Goal: Transaction & Acquisition: Purchase product/service

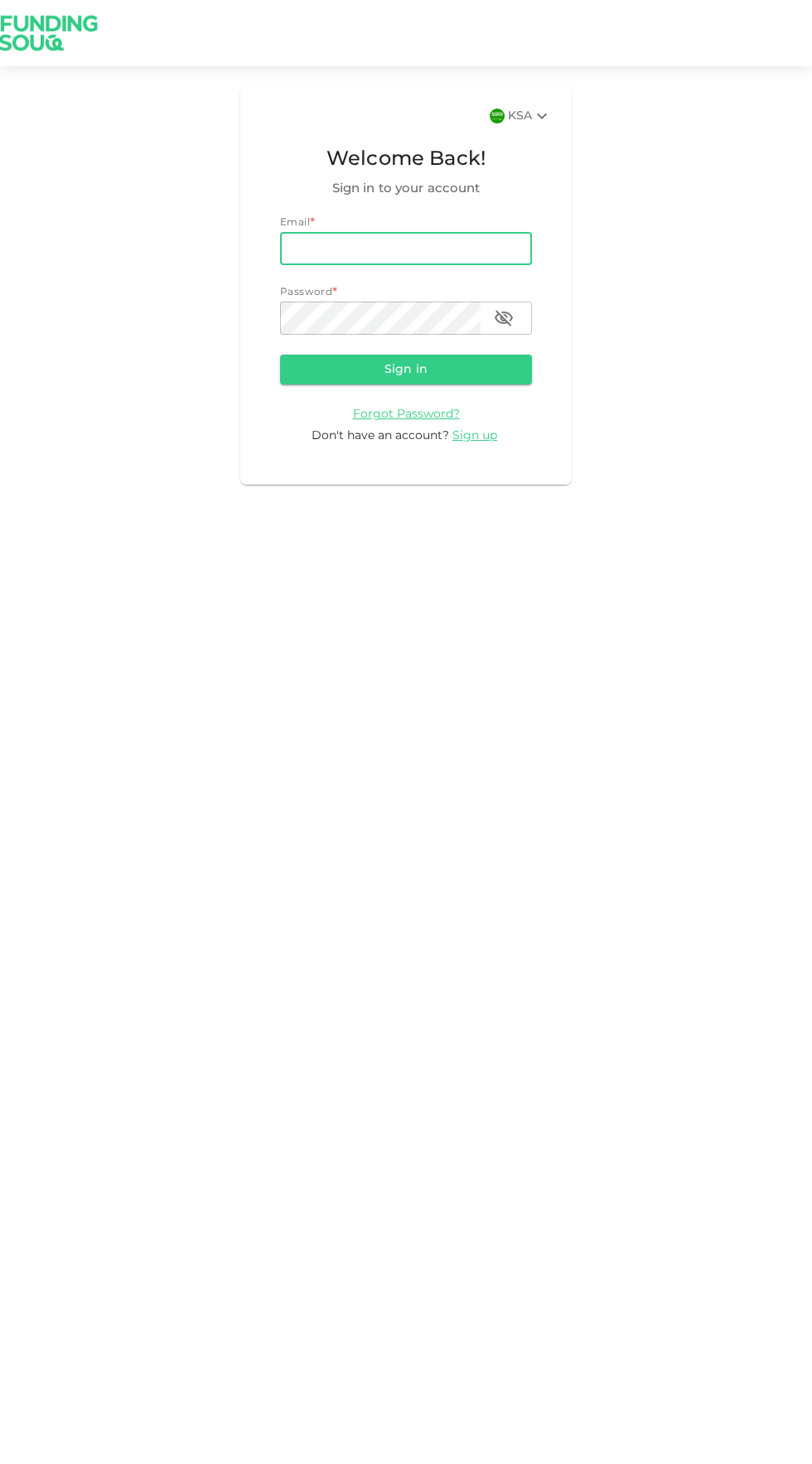
click at [347, 246] on input "email" at bounding box center [406, 248] width 252 height 33
type input "abdul5678901234@gmail.com"
click at [280, 355] on button "Sign in" at bounding box center [406, 369] width 252 height 29
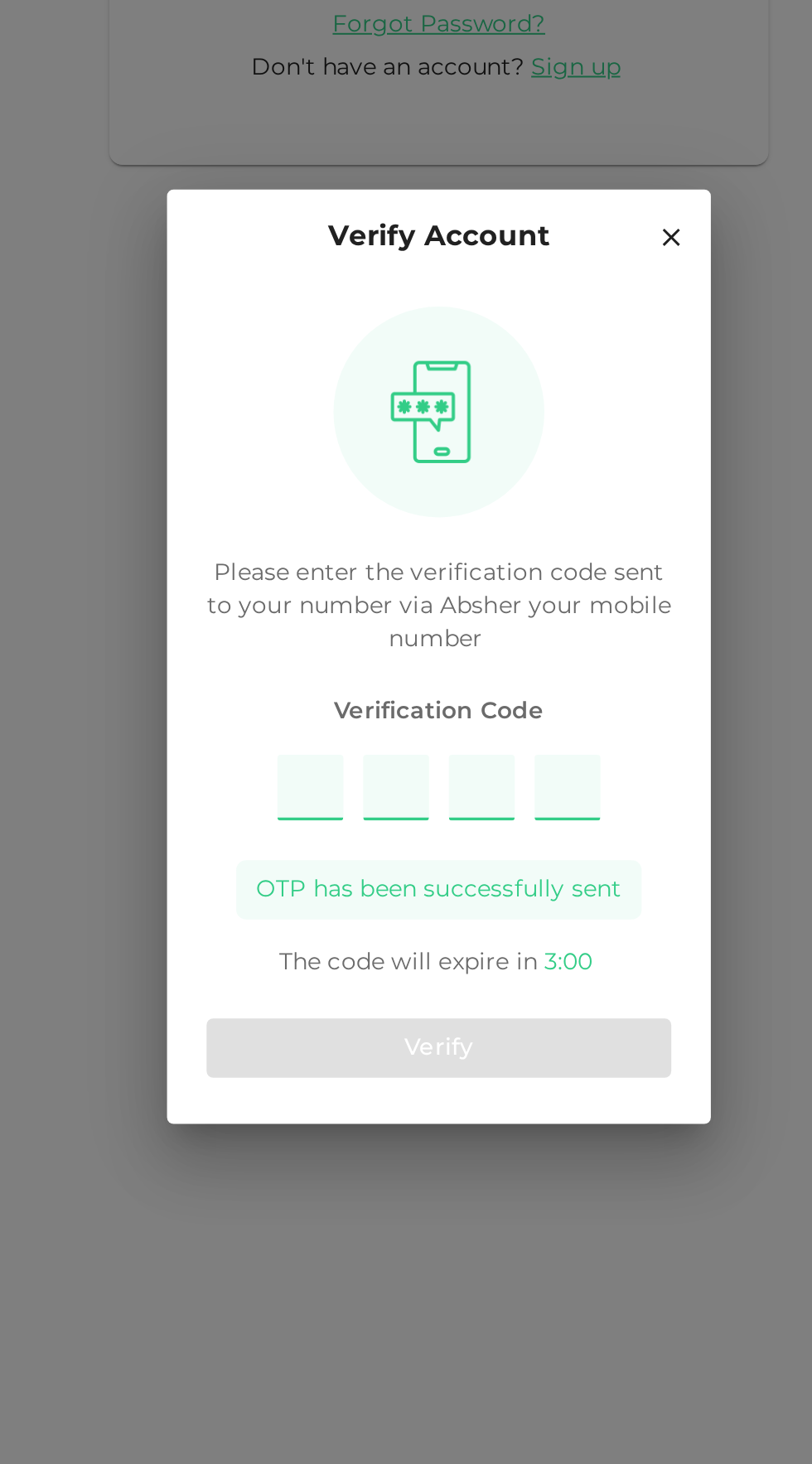
click at [347, 801] on input "Please enter OTP character 1" at bounding box center [342, 798] width 33 height 33
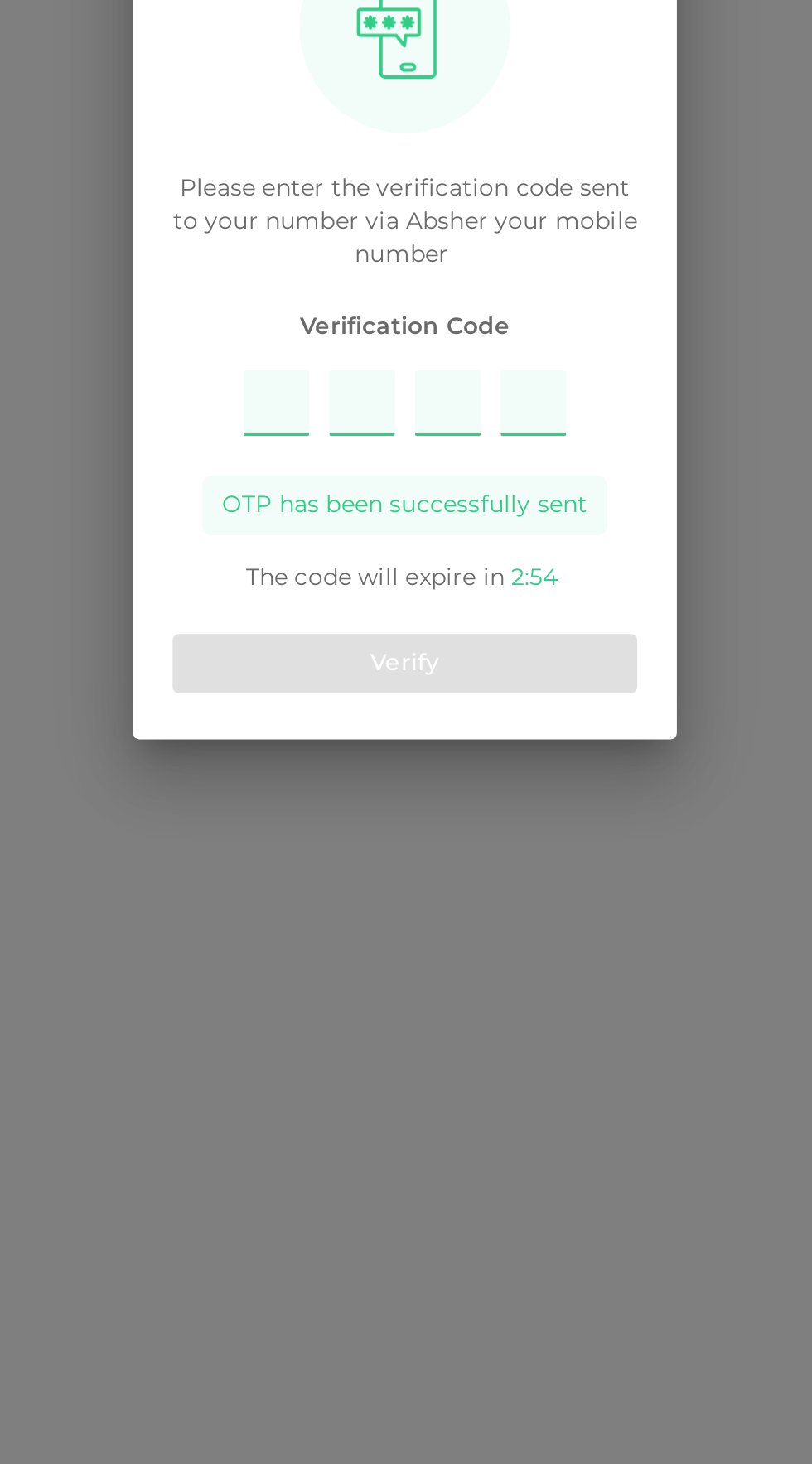
type input "5731"
type input "1"
type input "5"
type input "7"
type input "3"
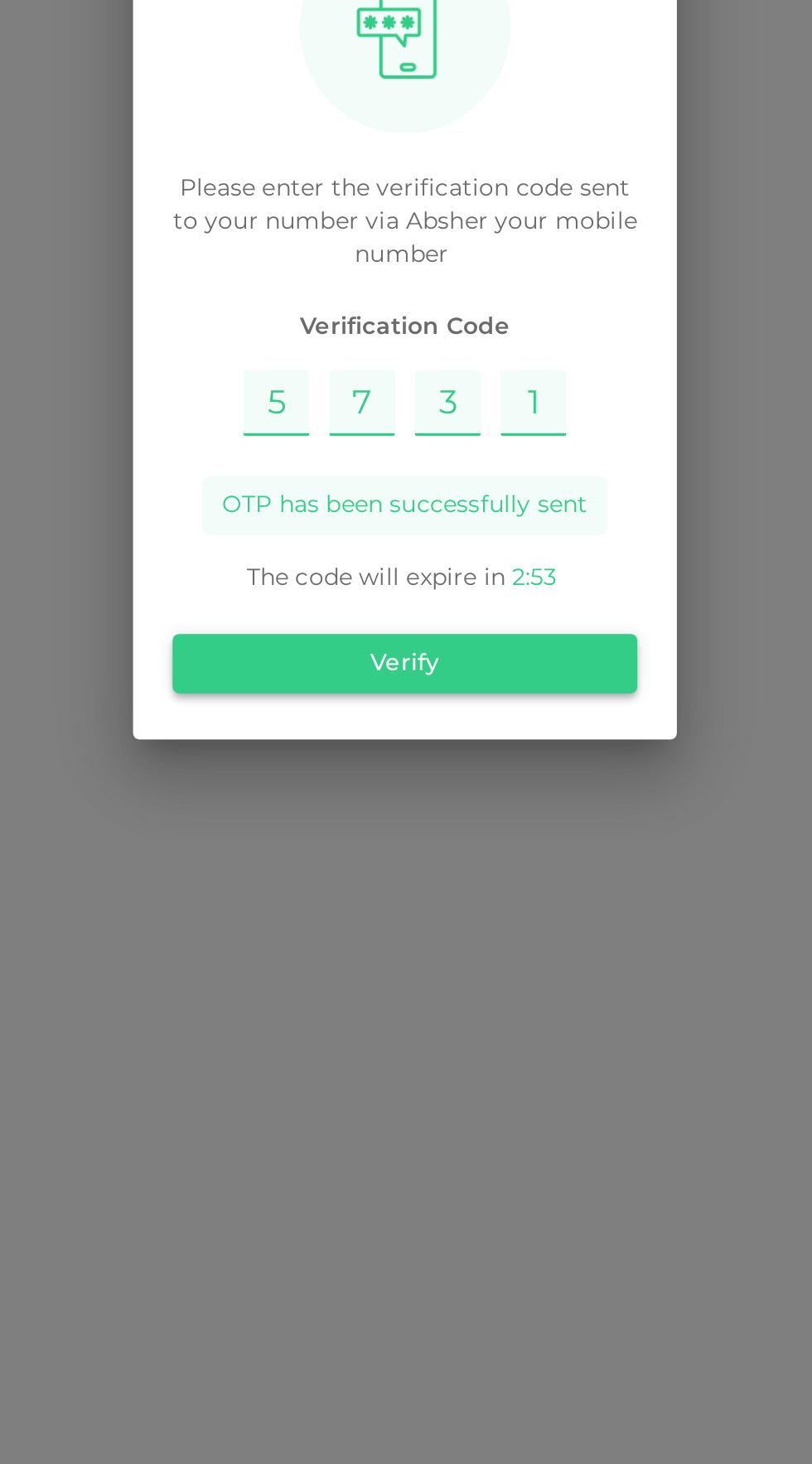
click at [486, 931] on button "Verify" at bounding box center [406, 929] width 233 height 29
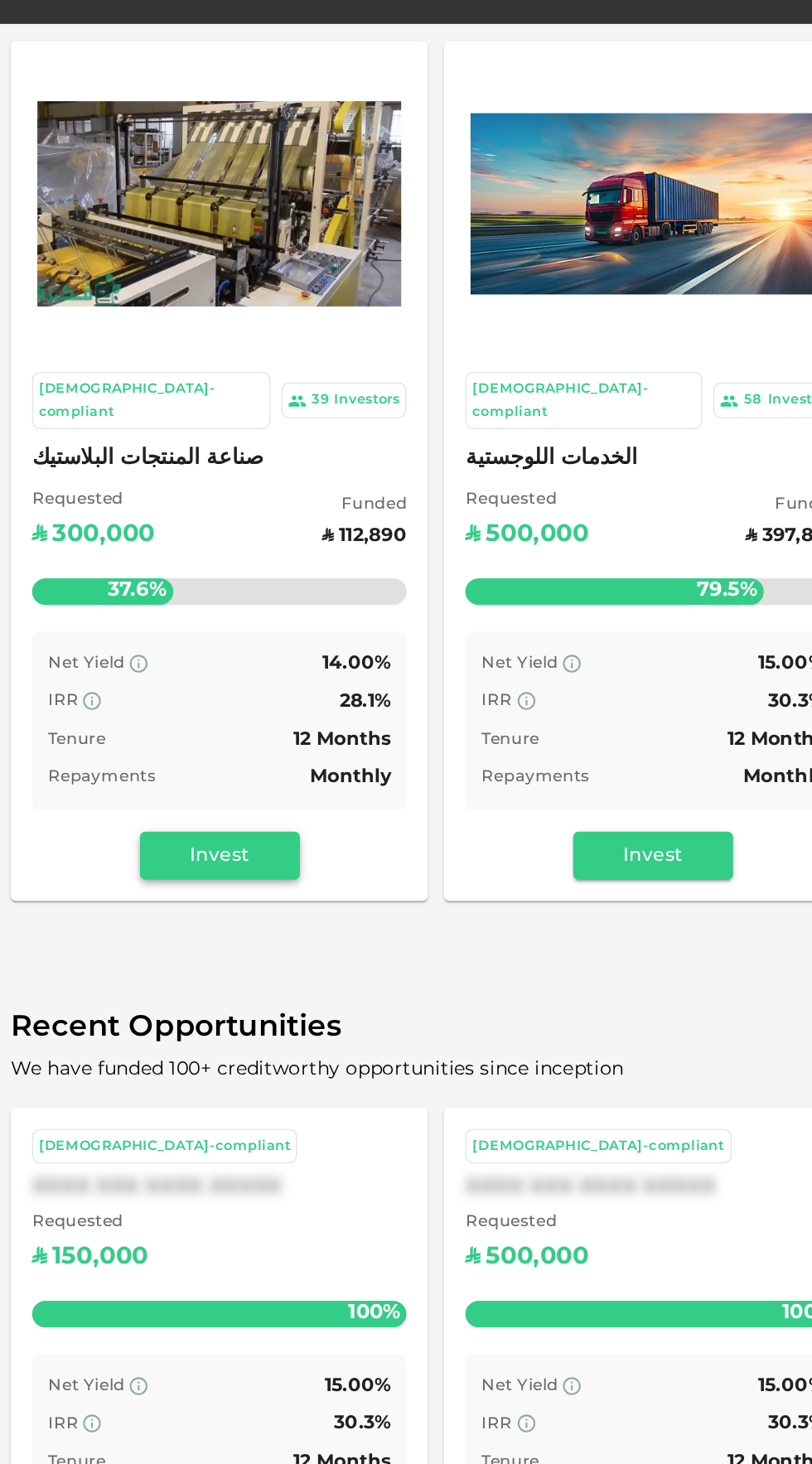
click at [99, 611] on button "Invest" at bounding box center [137, 625] width 99 height 29
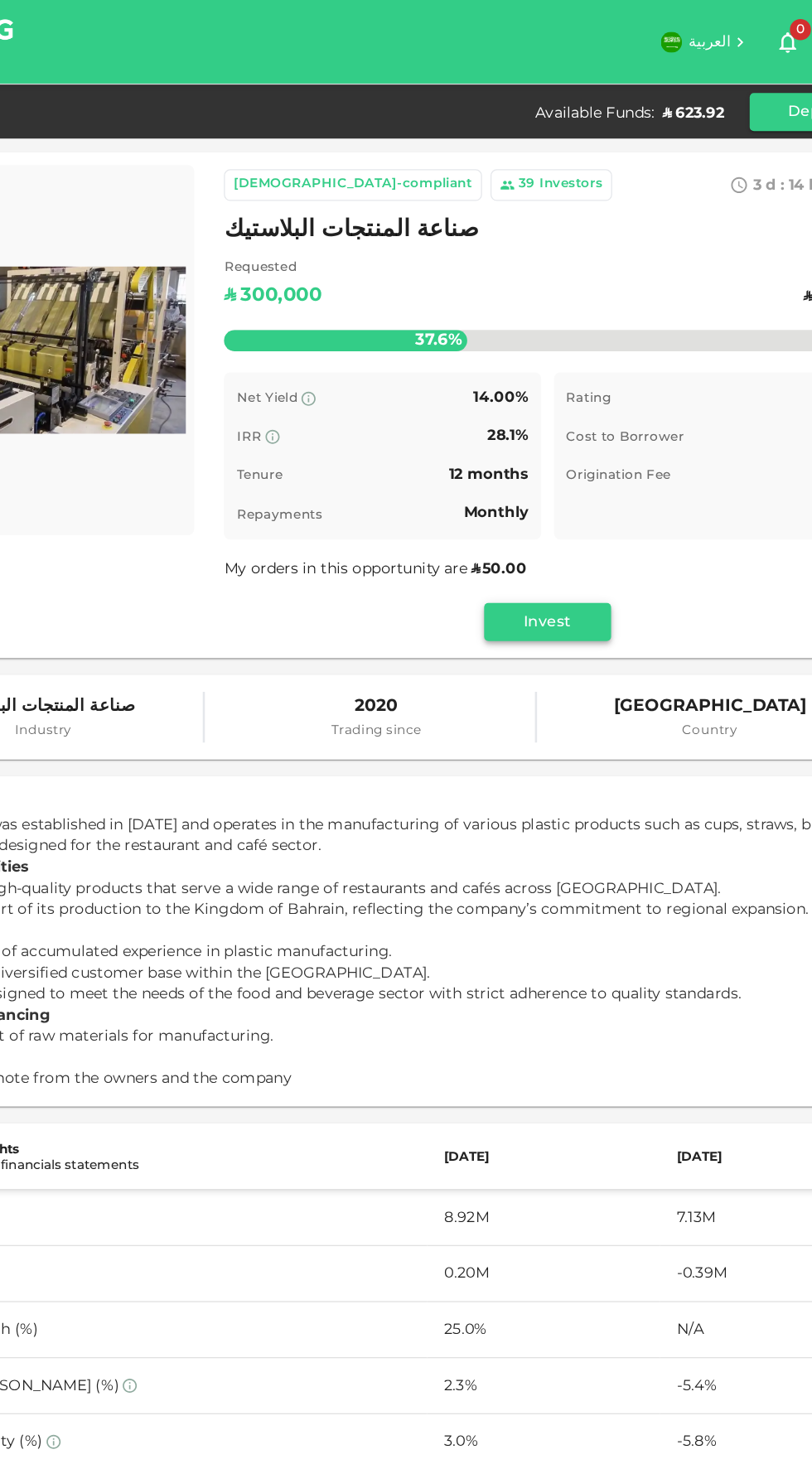
click at [571, 489] on button "Invest" at bounding box center [539, 487] width 99 height 29
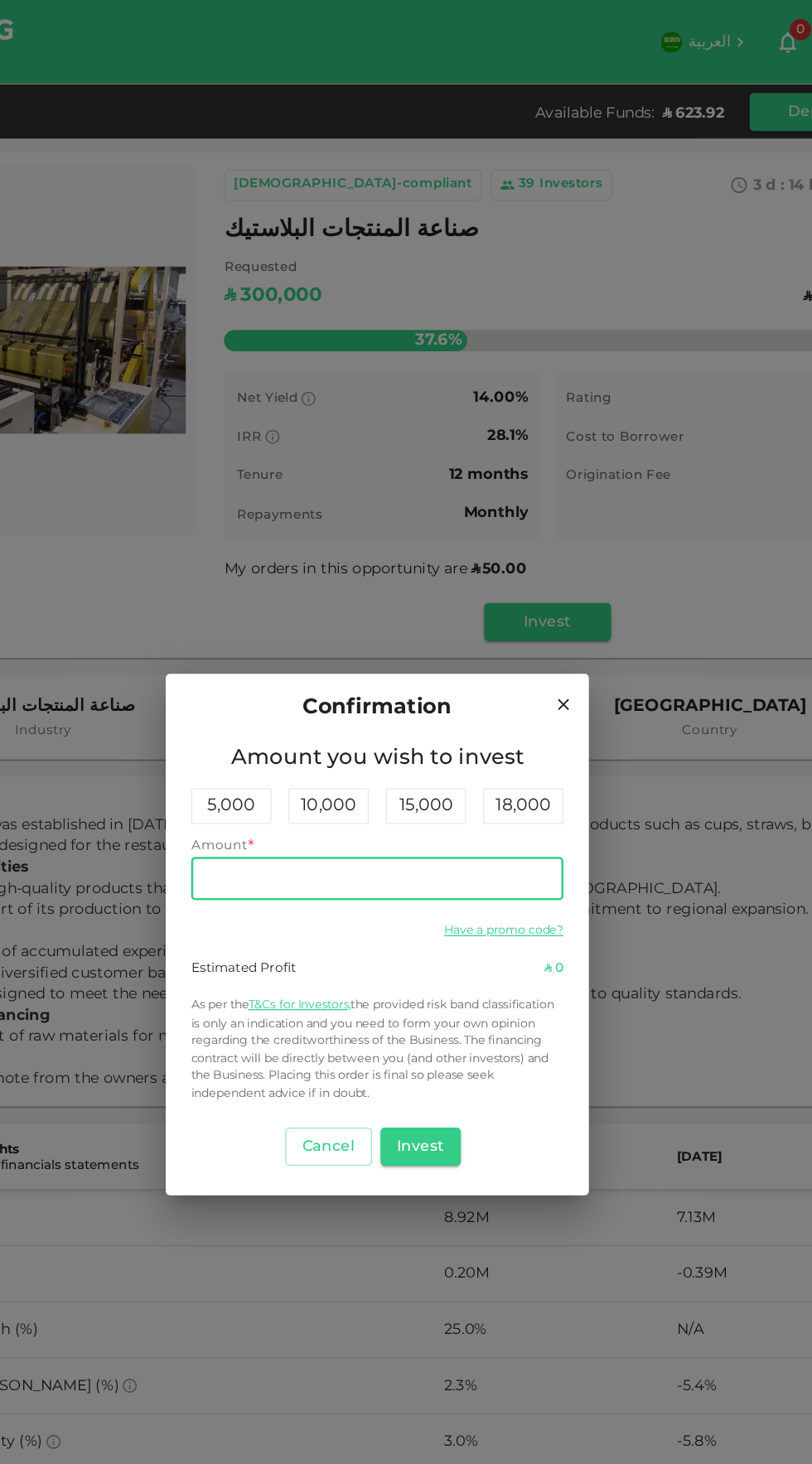
click at [301, 689] on input "Amount" at bounding box center [406, 688] width 291 height 33
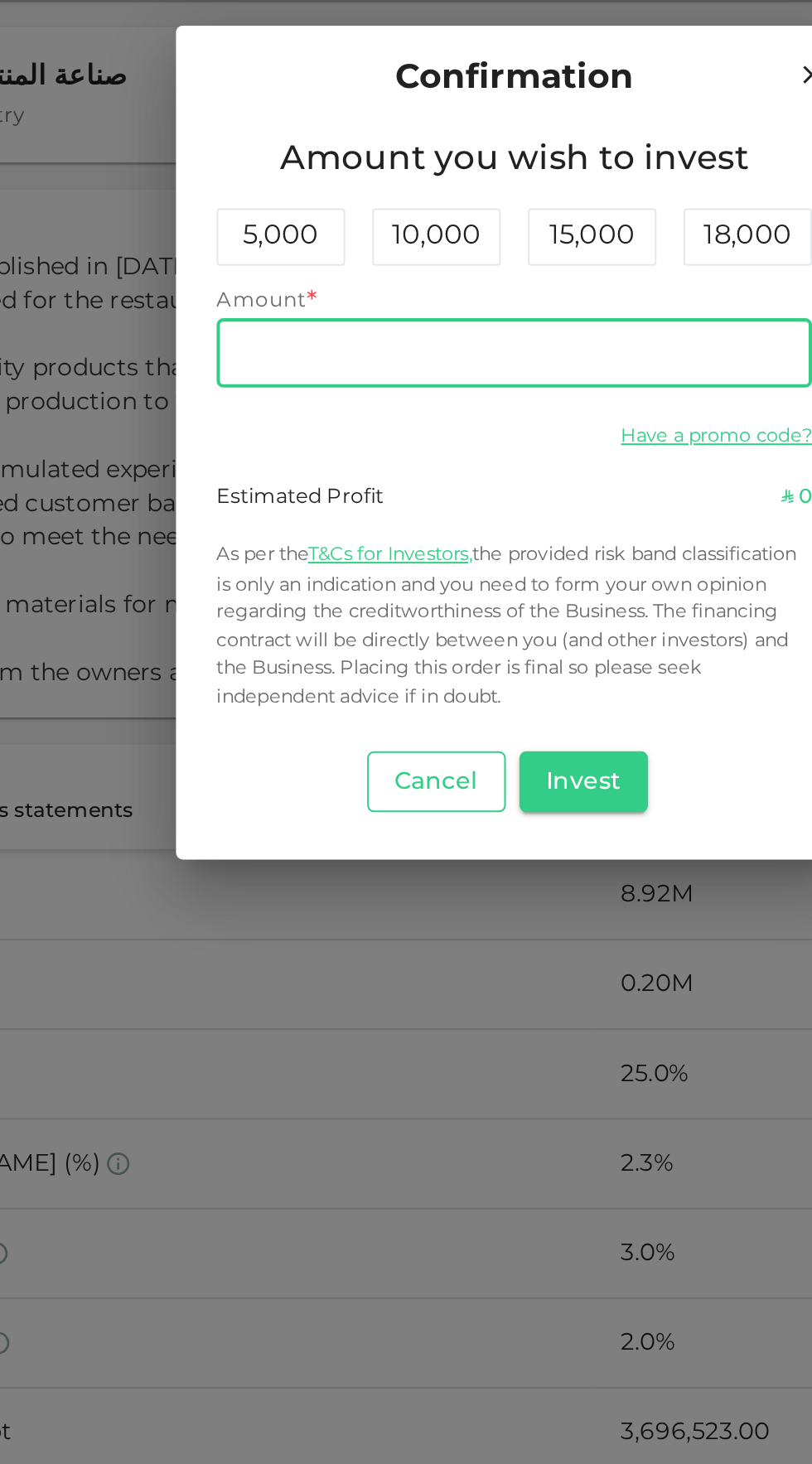
click at [371, 911] on button "Cancel" at bounding box center [368, 898] width 68 height 29
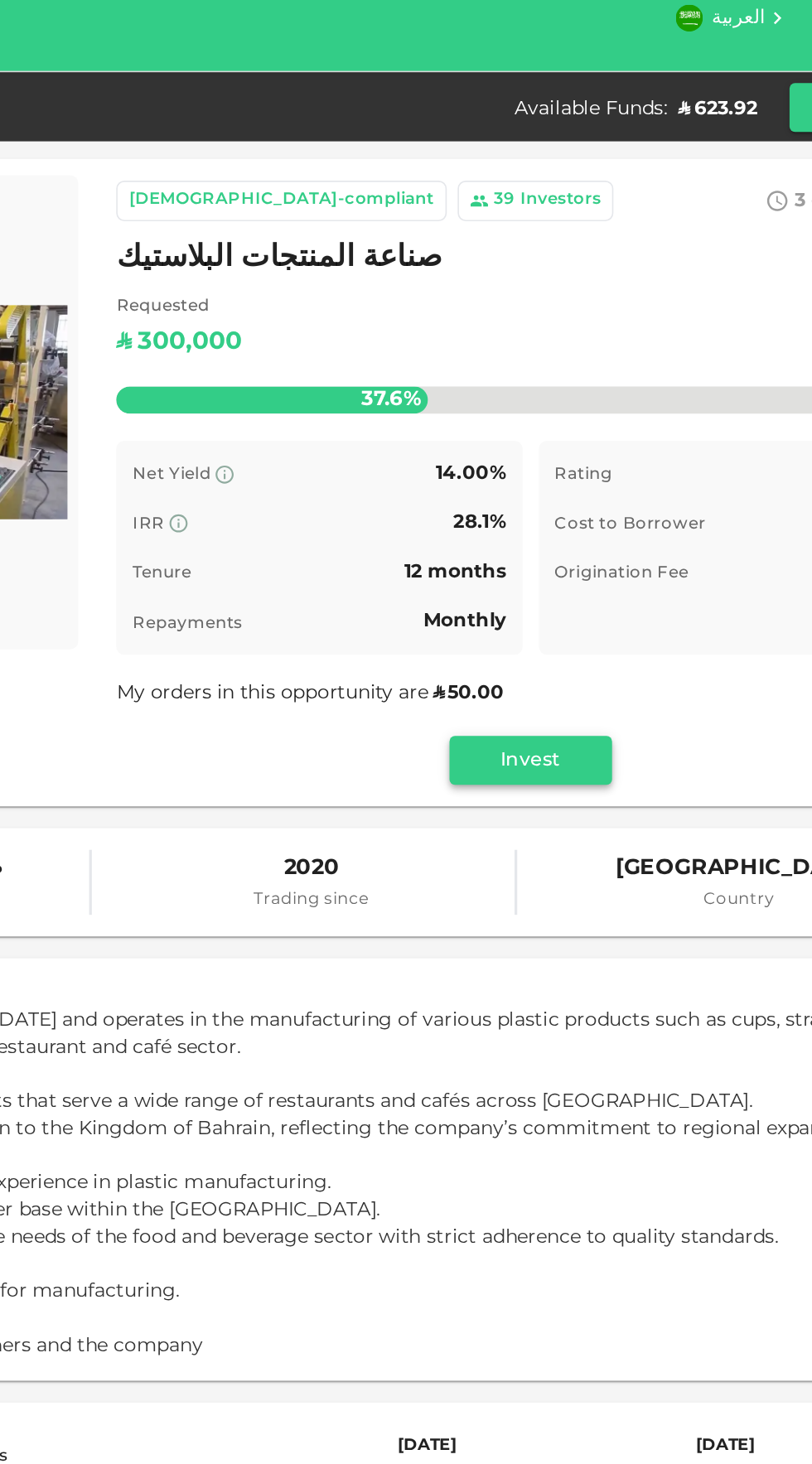
click at [553, 496] on button "Invest" at bounding box center [539, 487] width 99 height 29
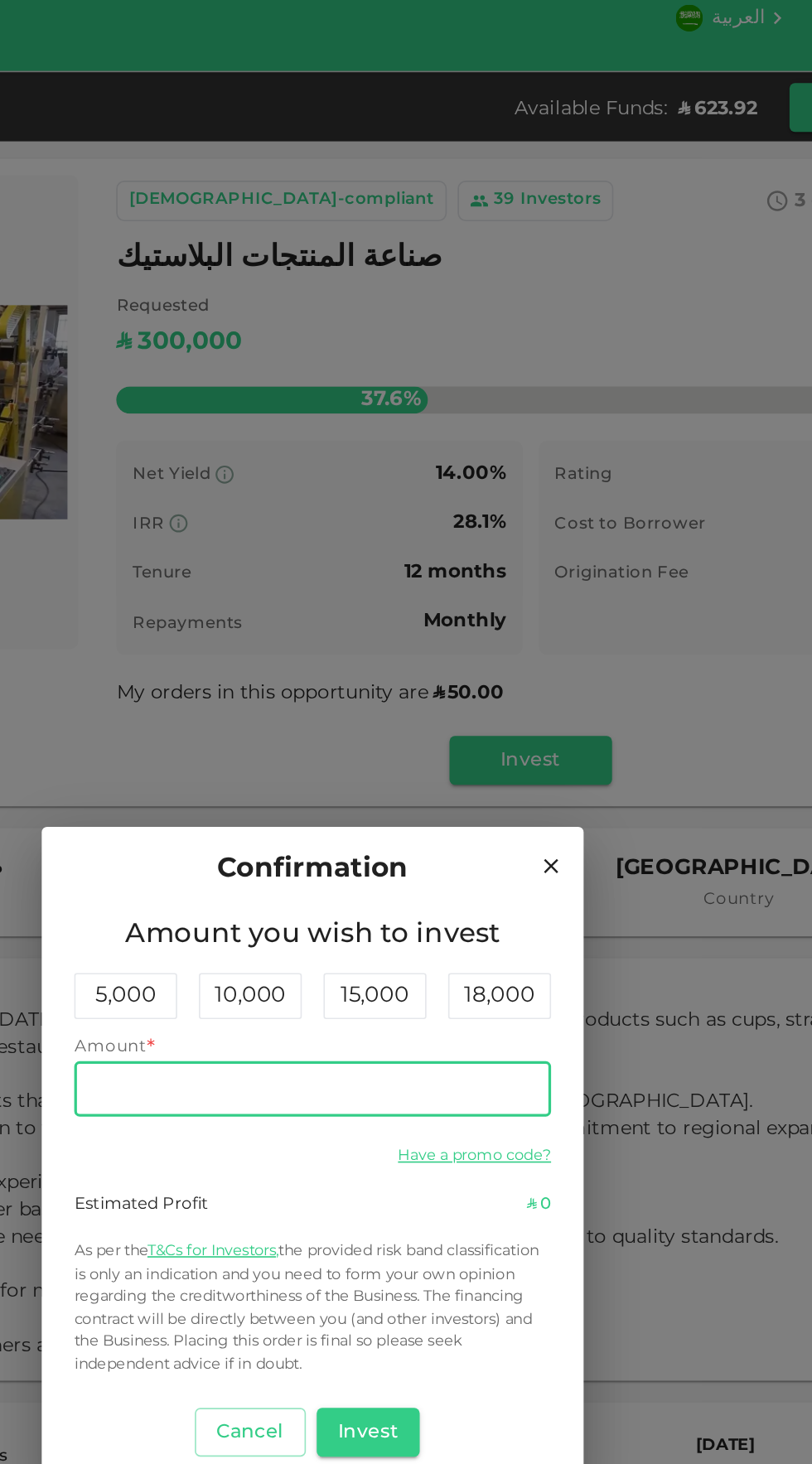
click at [290, 687] on input "Amount" at bounding box center [406, 688] width 291 height 33
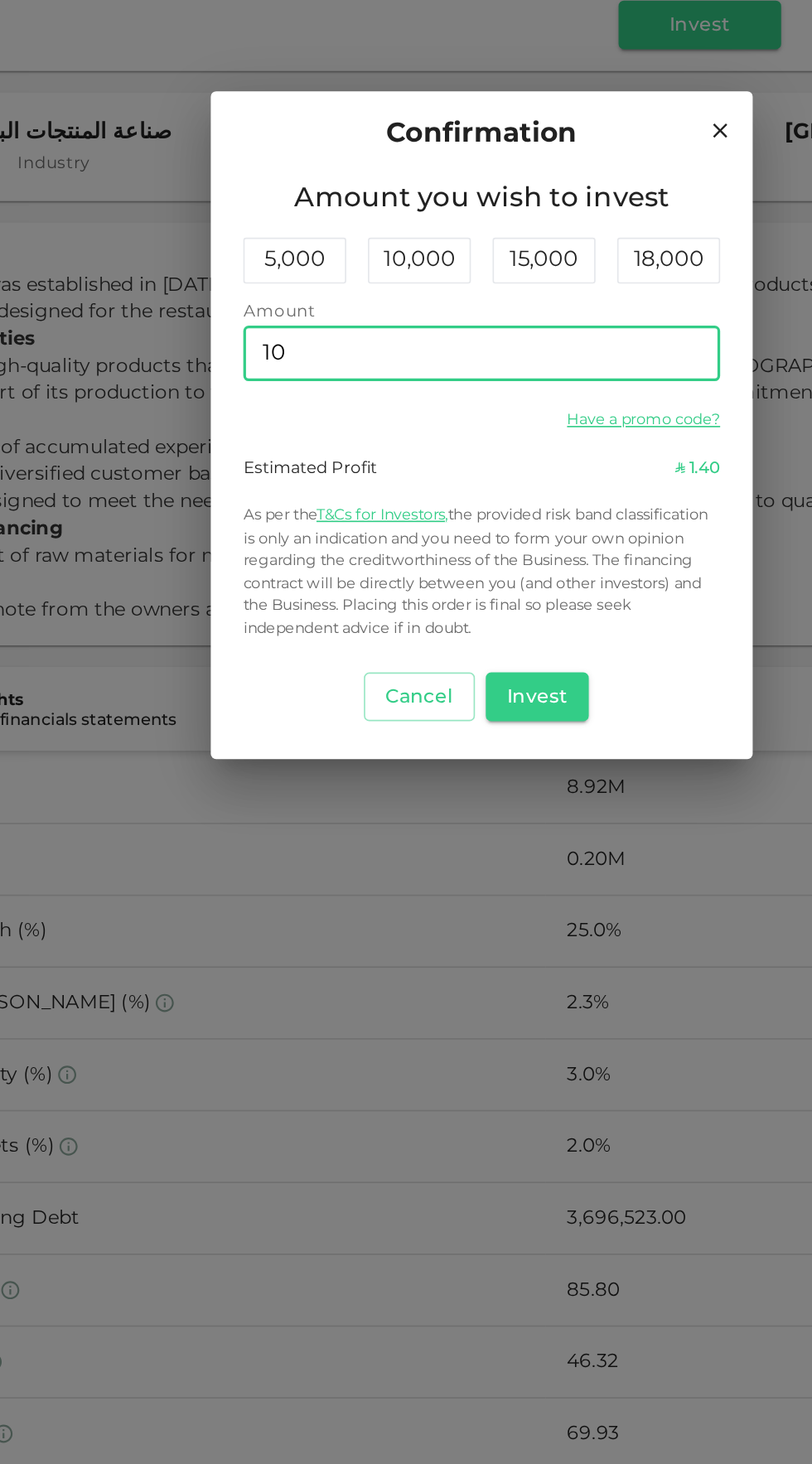
type input "100"
click at [465, 894] on button "Invest" at bounding box center [440, 898] width 64 height 29
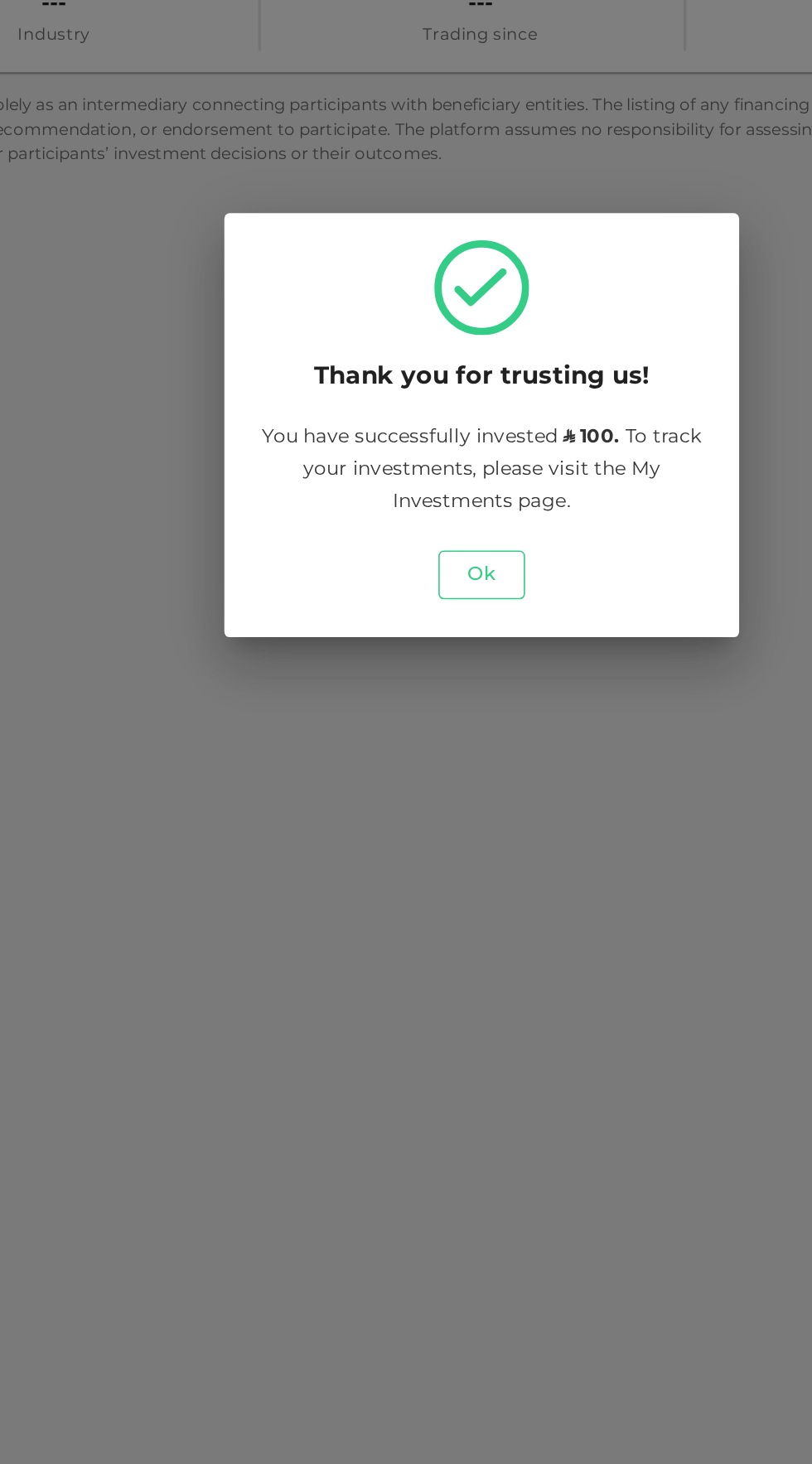
click at [420, 834] on button "Ok" at bounding box center [406, 823] width 53 height 29
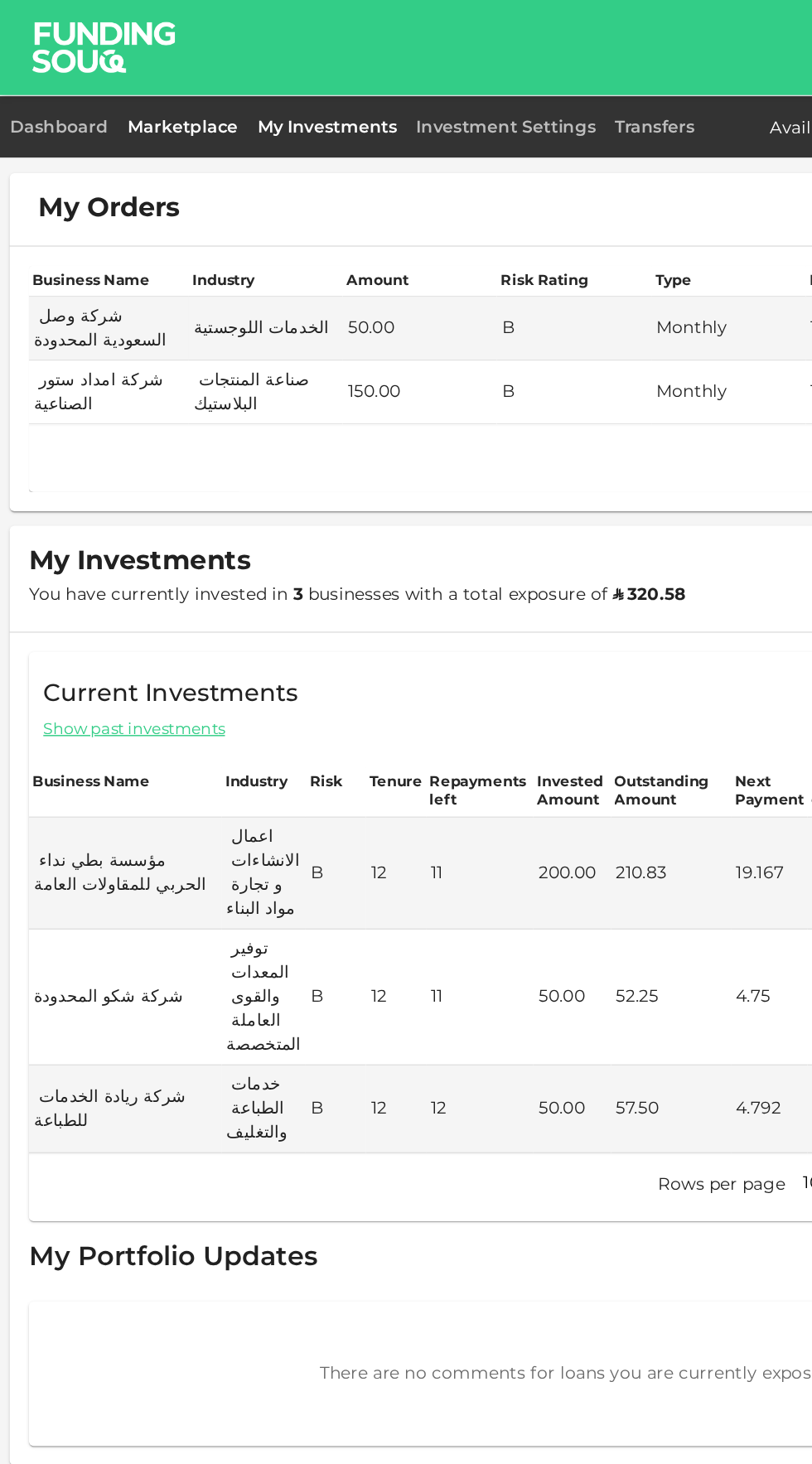
click at [119, 87] on link "Marketplace" at bounding box center [125, 87] width 89 height 11
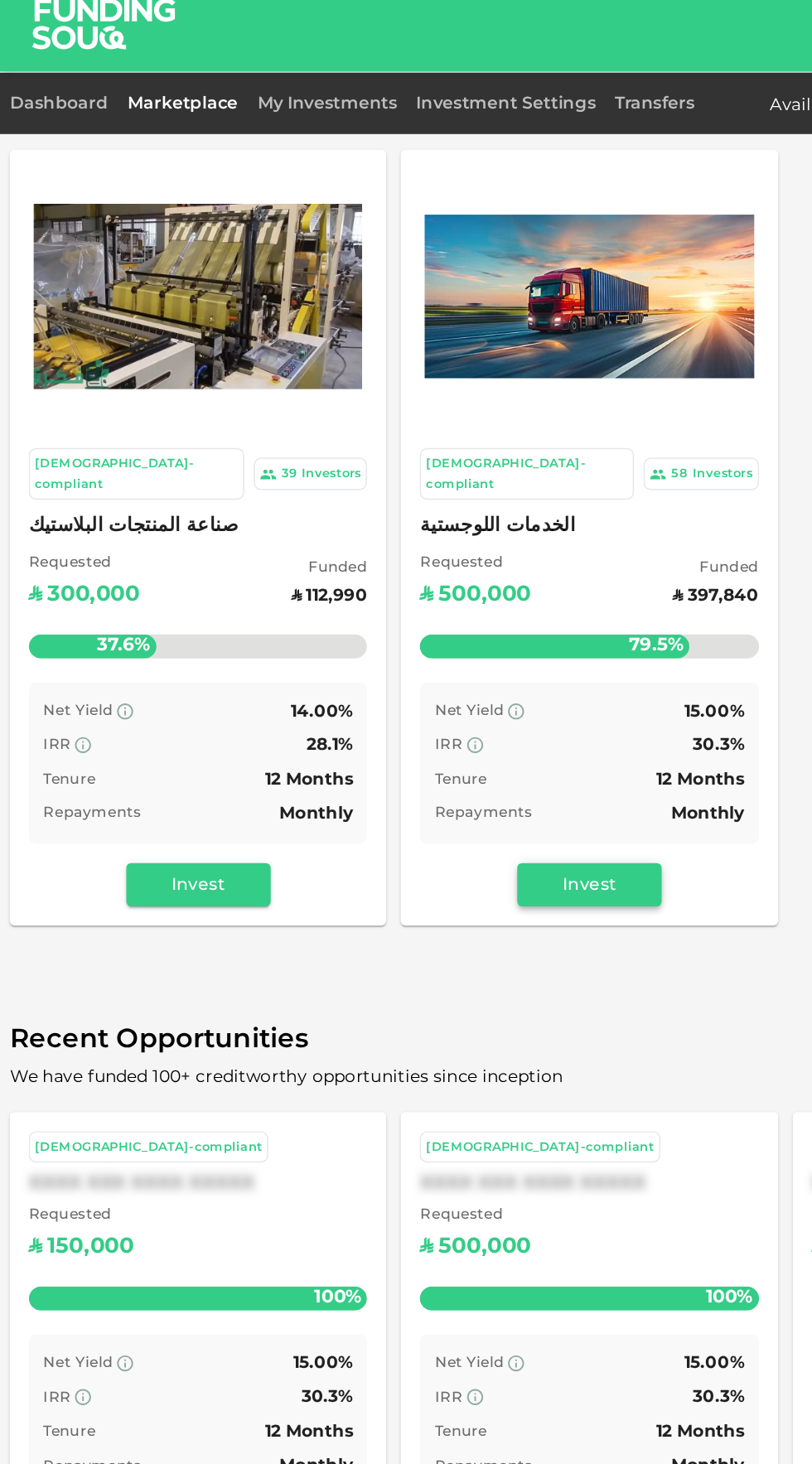
click at [425, 612] on button "Invest" at bounding box center [406, 625] width 99 height 29
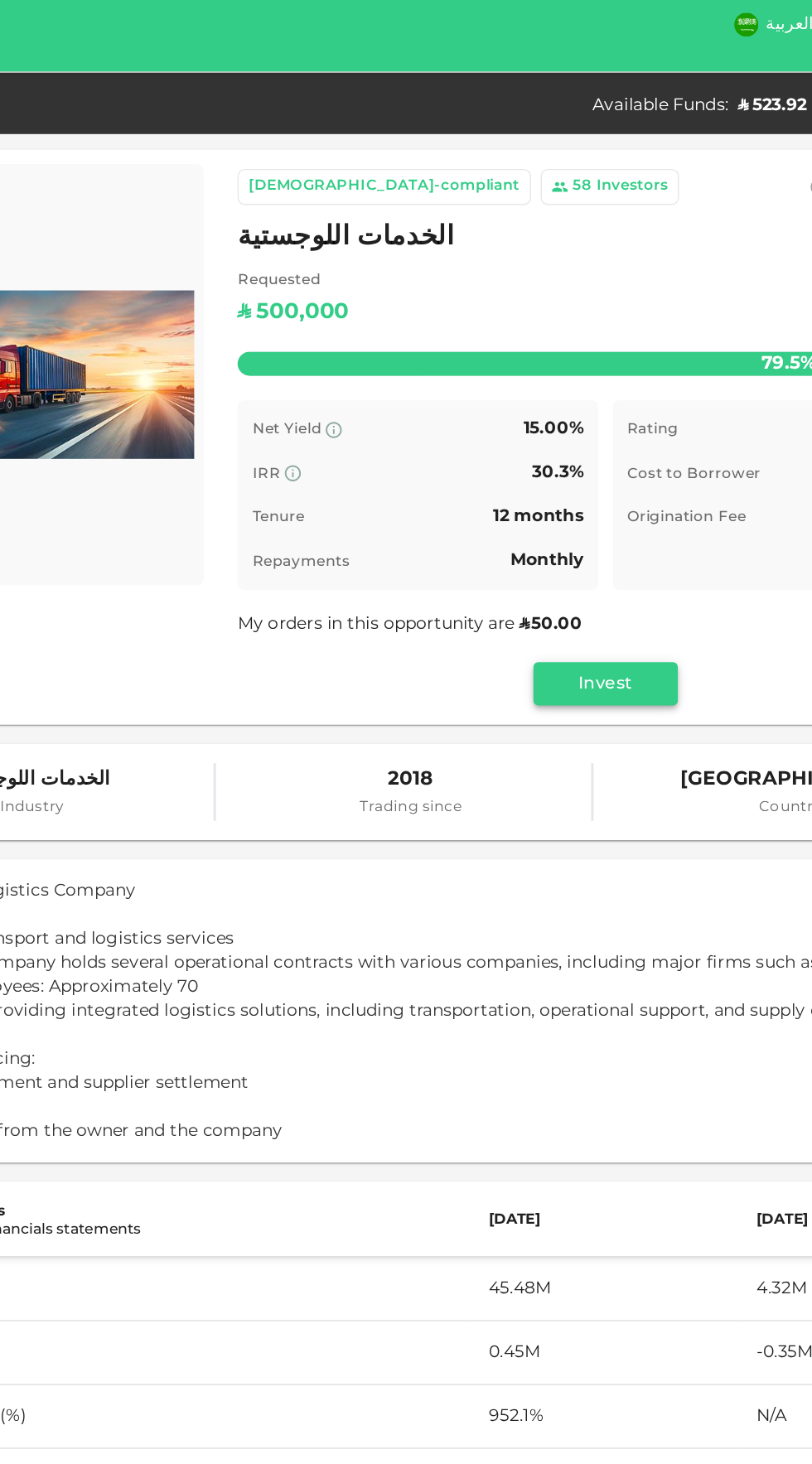
click at [563, 500] on button "Invest" at bounding box center [539, 487] width 99 height 29
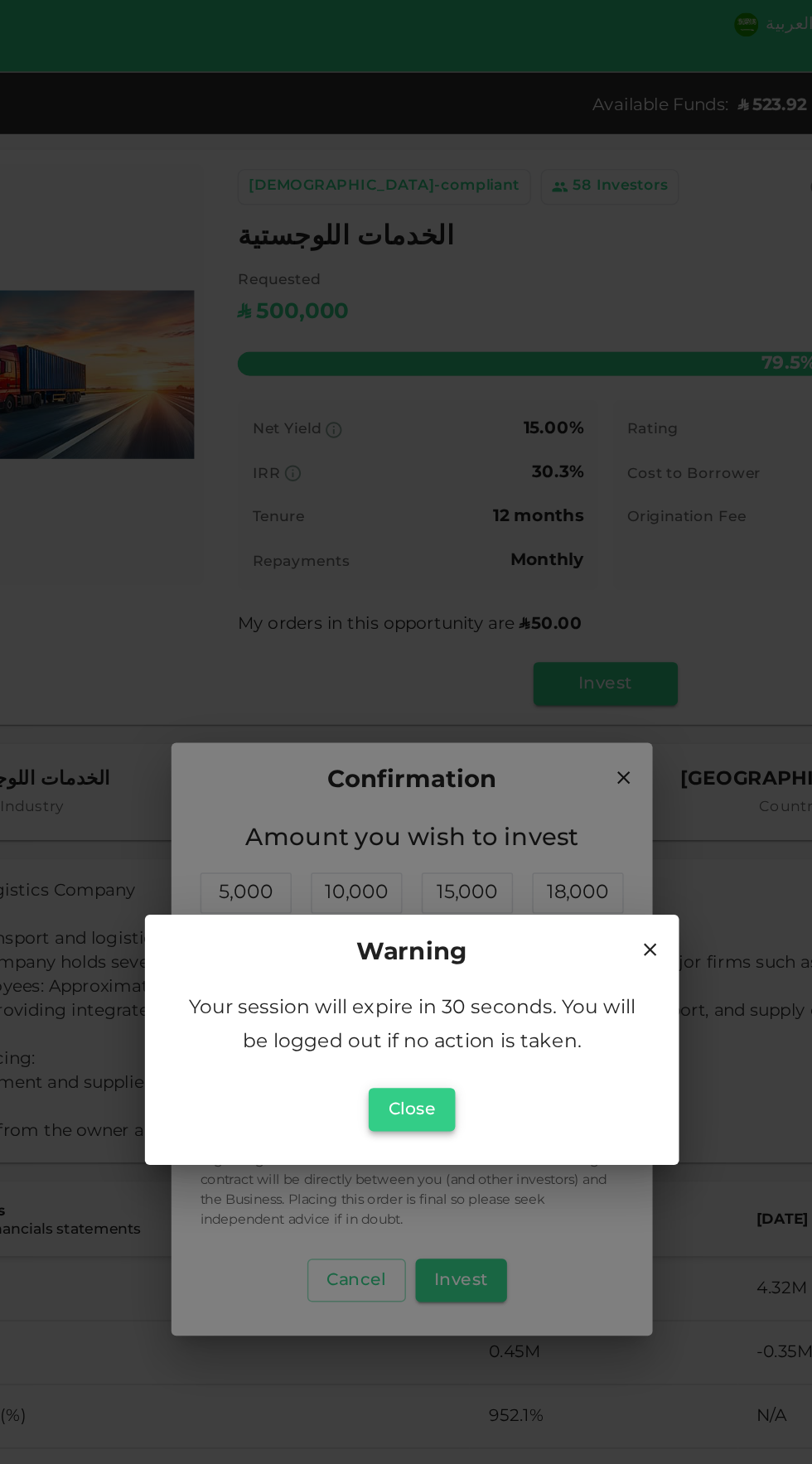
click at [417, 793] on button "Close" at bounding box center [406, 780] width 60 height 29
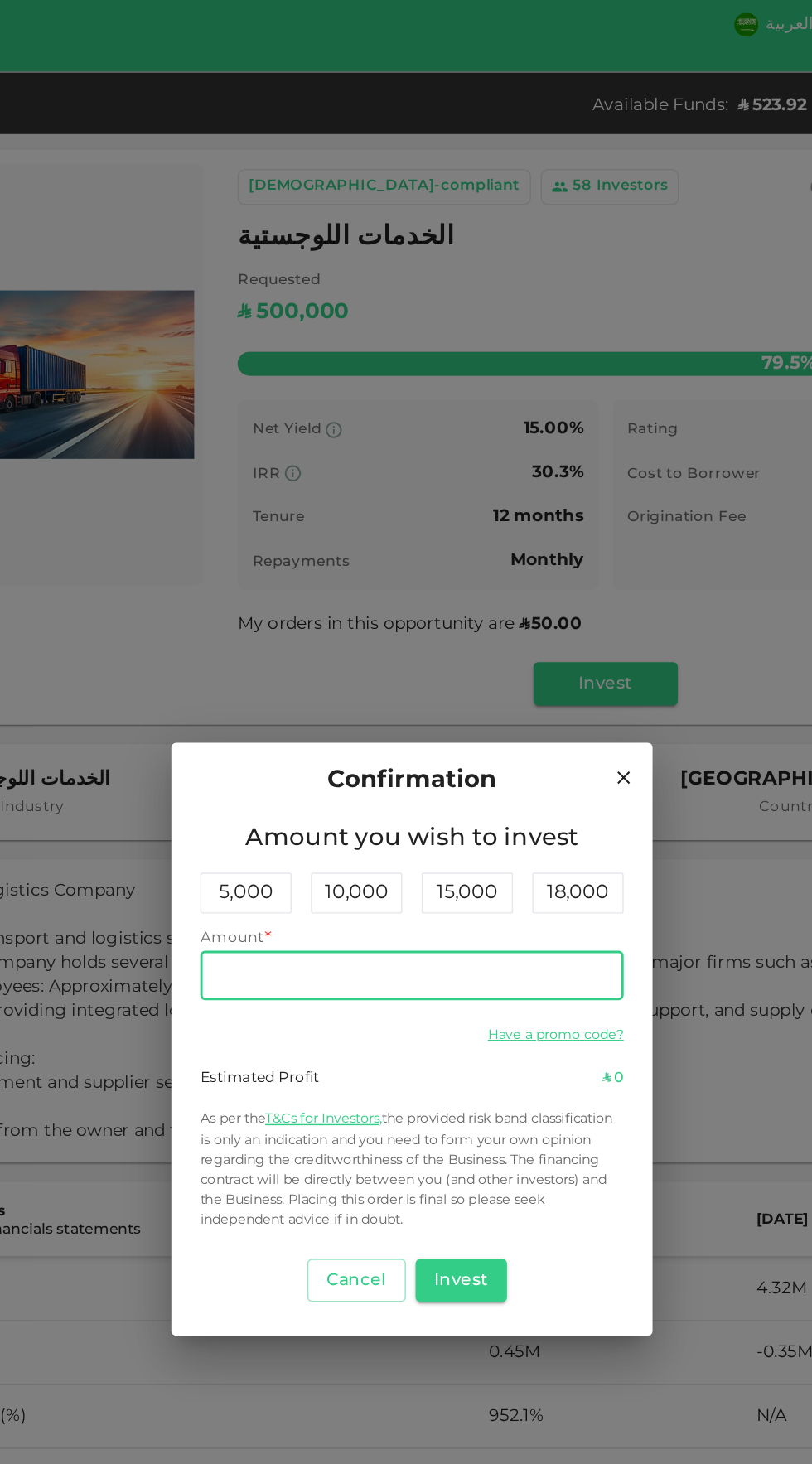
click at [424, 688] on input "Amount" at bounding box center [406, 688] width 291 height 33
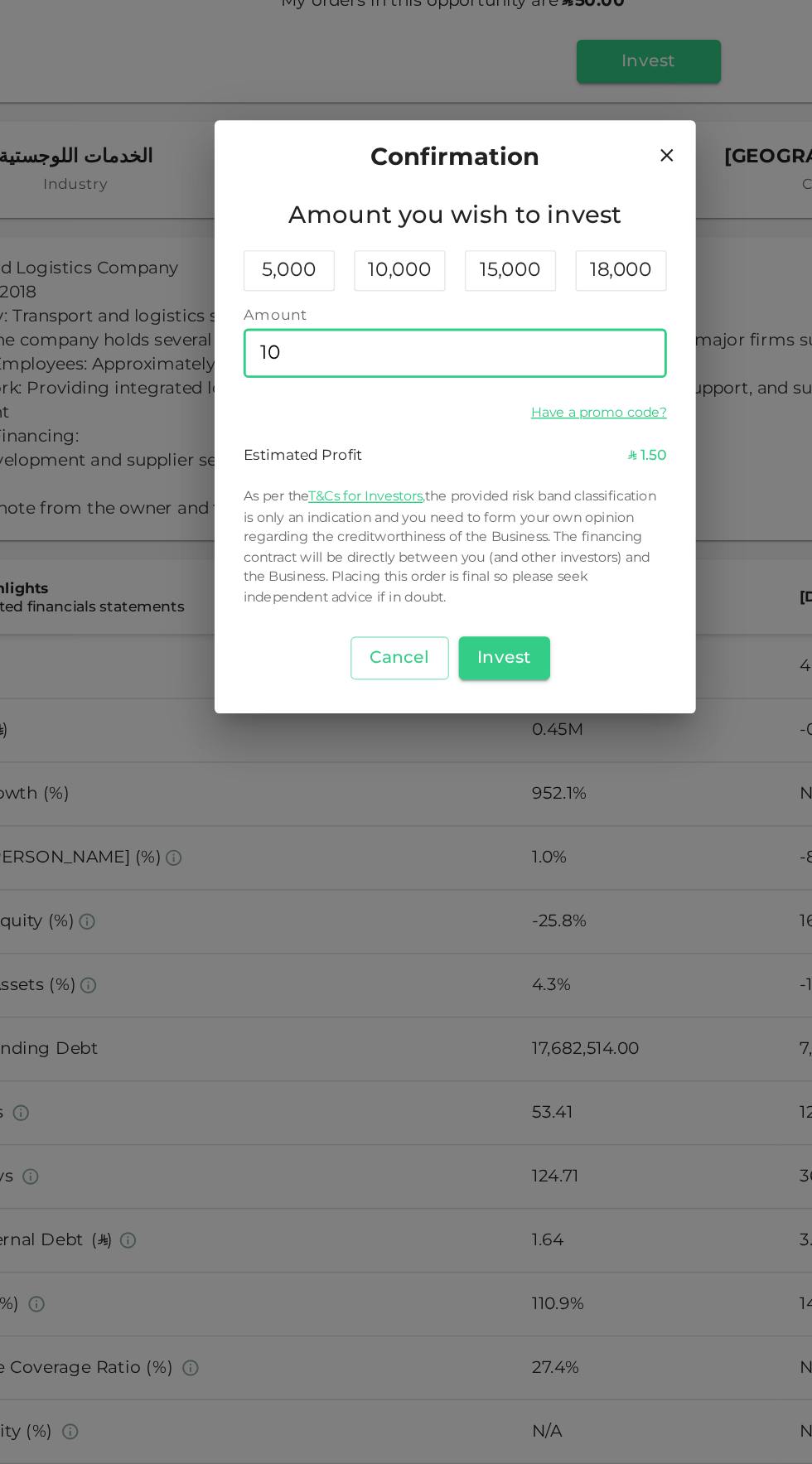
type input "100"
click at [452, 906] on button "Invest" at bounding box center [440, 898] width 64 height 29
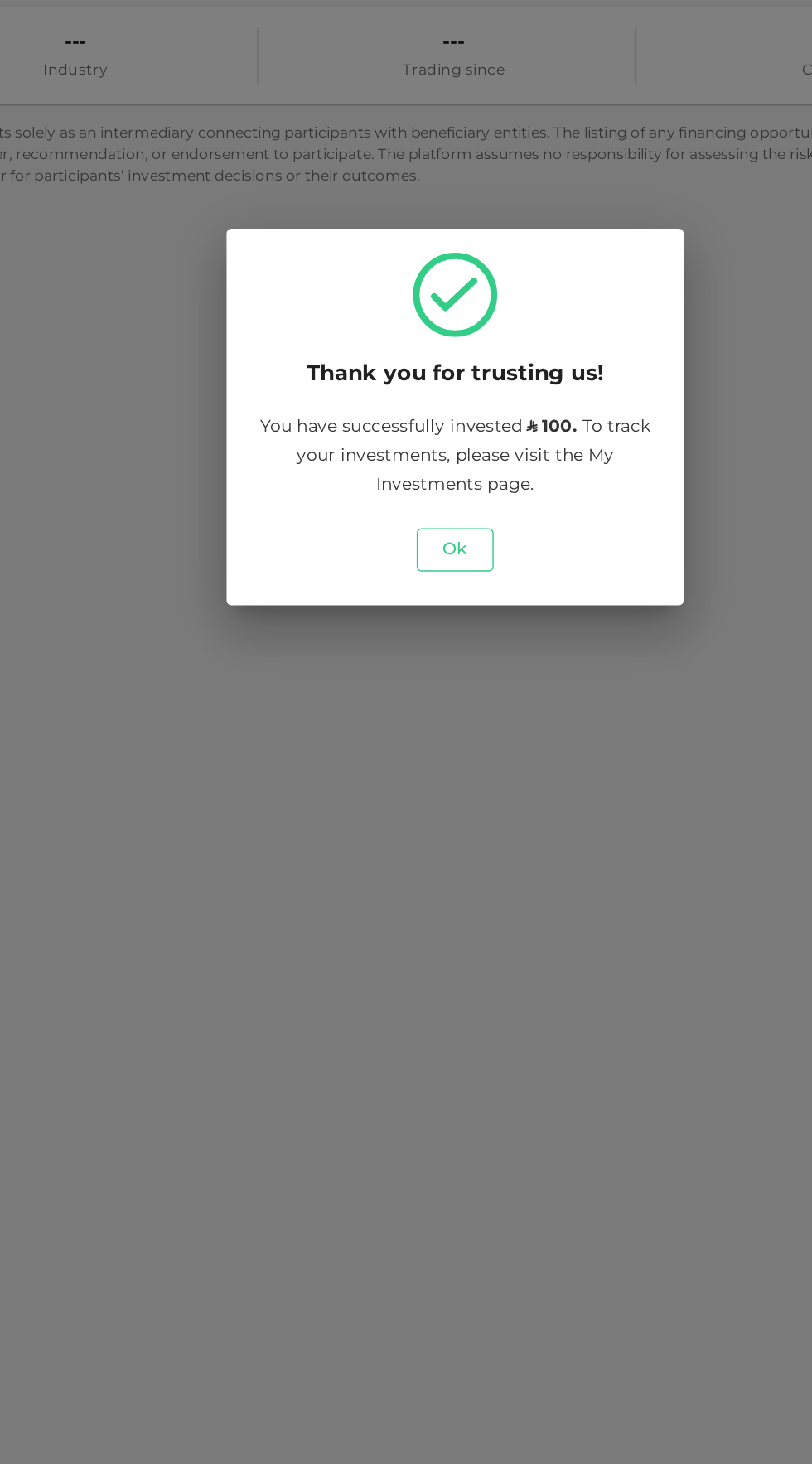
click at [419, 832] on button "Ok" at bounding box center [406, 823] width 53 height 29
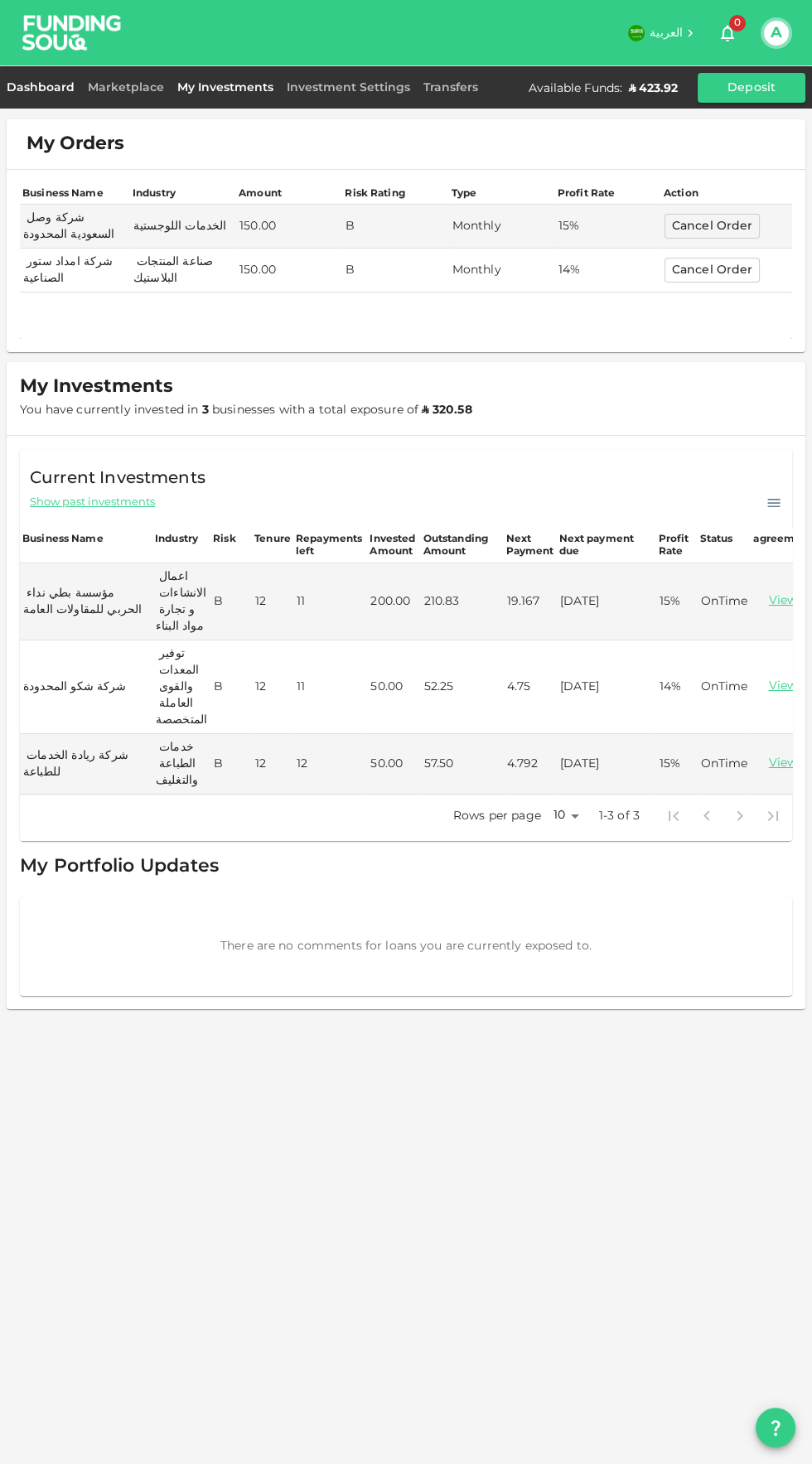
click at [39, 86] on link "Dashboard" at bounding box center [44, 87] width 74 height 11
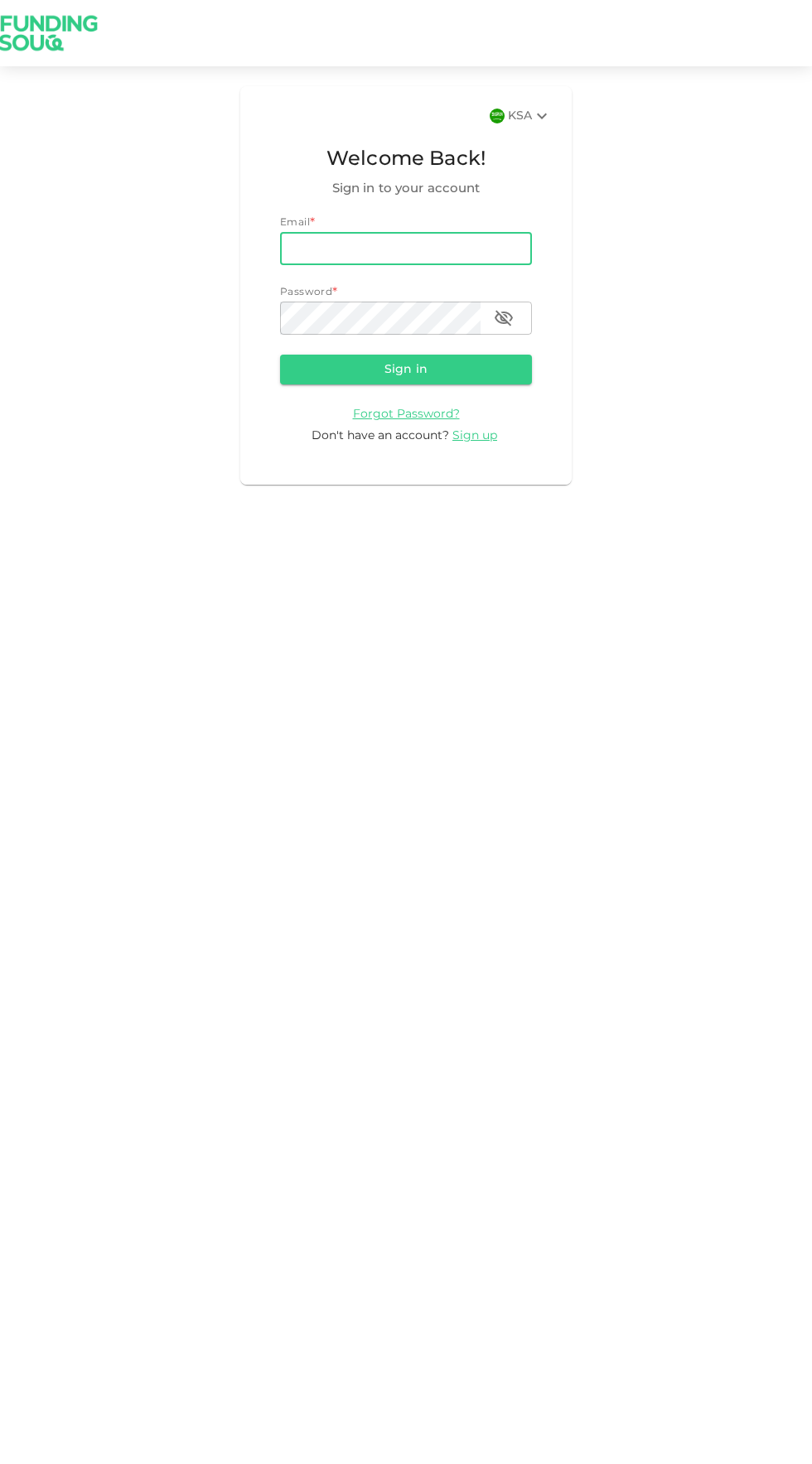
click at [368, 248] on input "email" at bounding box center [406, 248] width 252 height 33
type input "[EMAIL_ADDRESS][DOMAIN_NAME]"
click at [280, 355] on button "Sign in" at bounding box center [406, 369] width 252 height 29
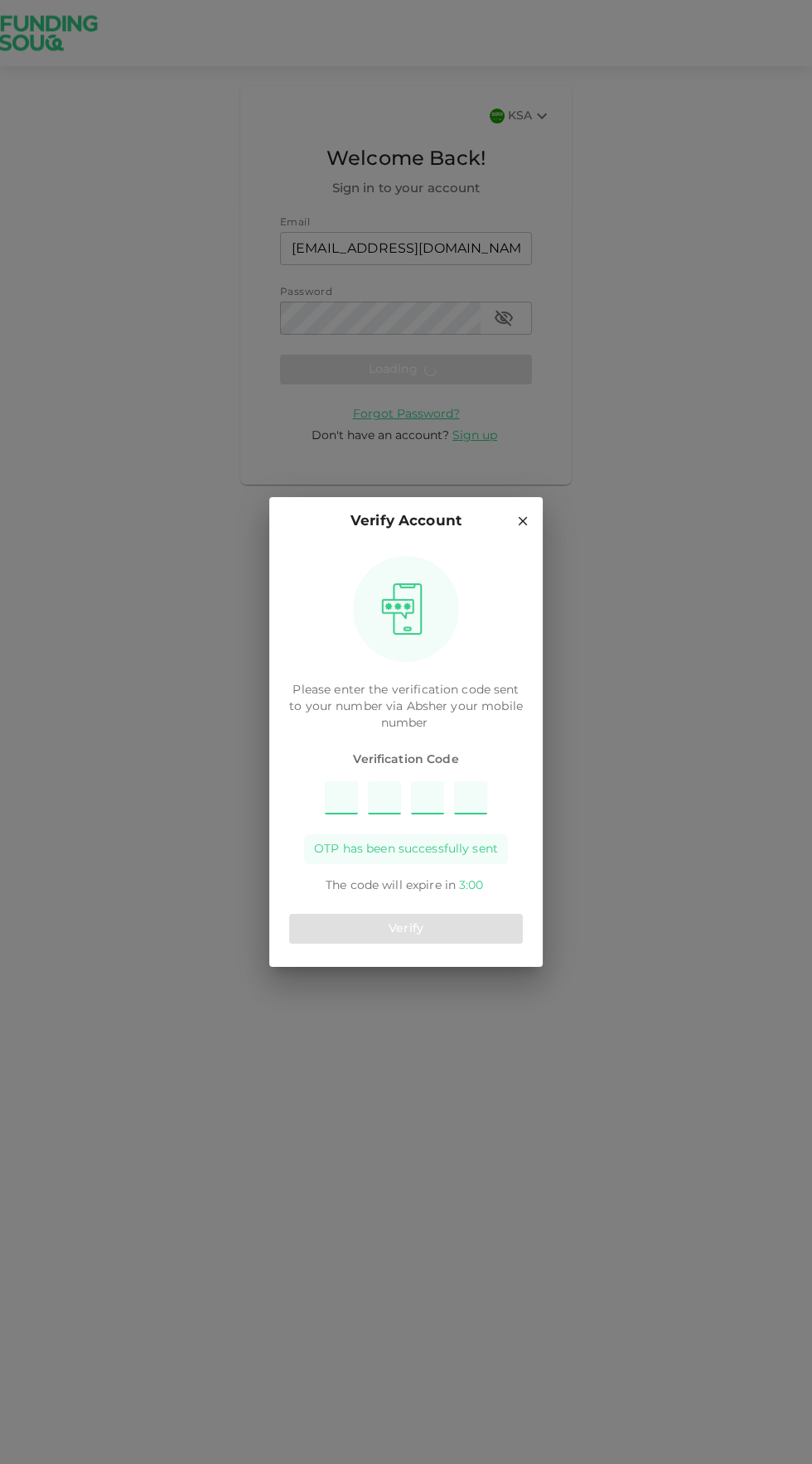
click at [345, 802] on input "Please enter OTP character 1" at bounding box center [342, 798] width 33 height 33
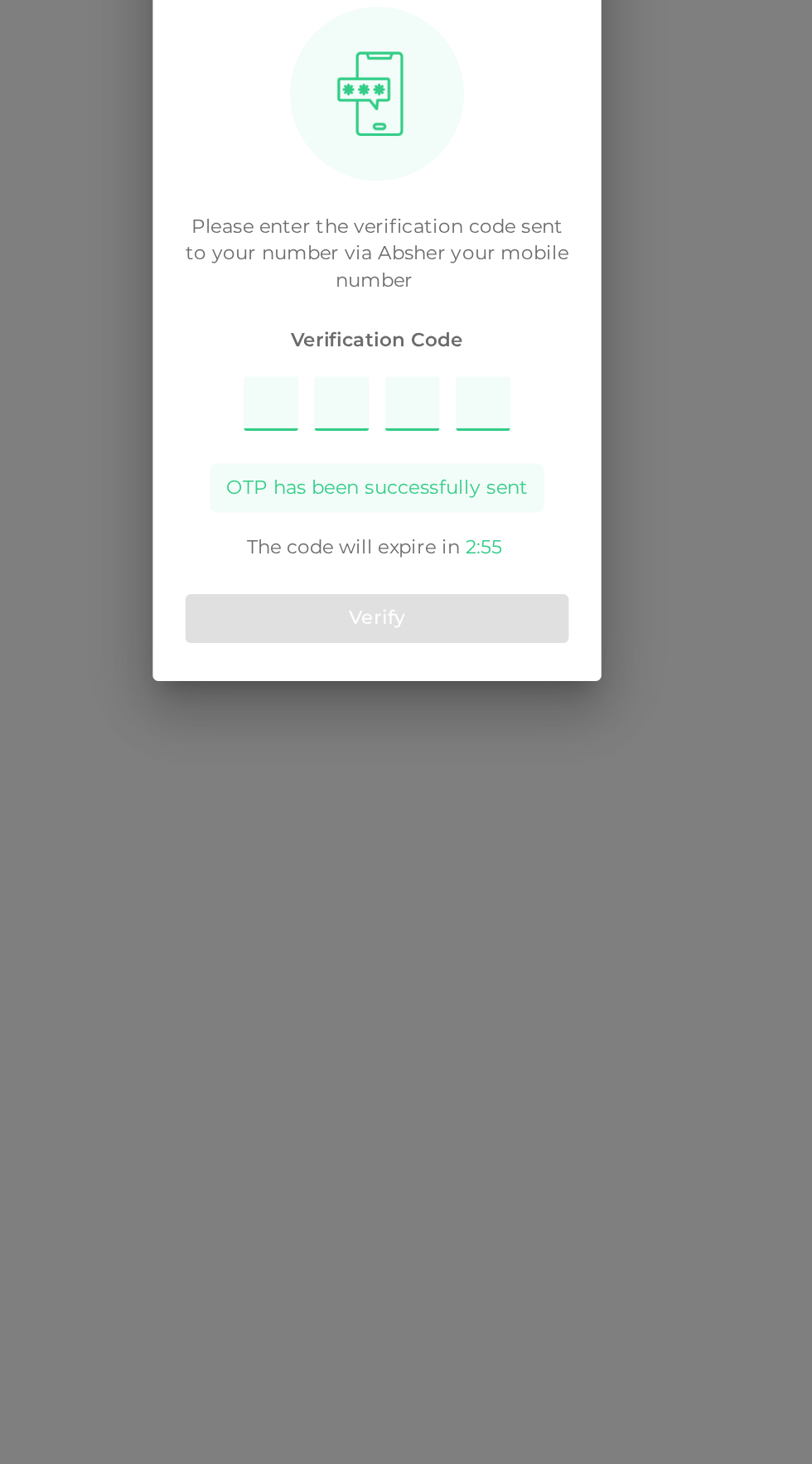
type input "3548"
type input "8"
type input "3"
type input "5"
type input "4"
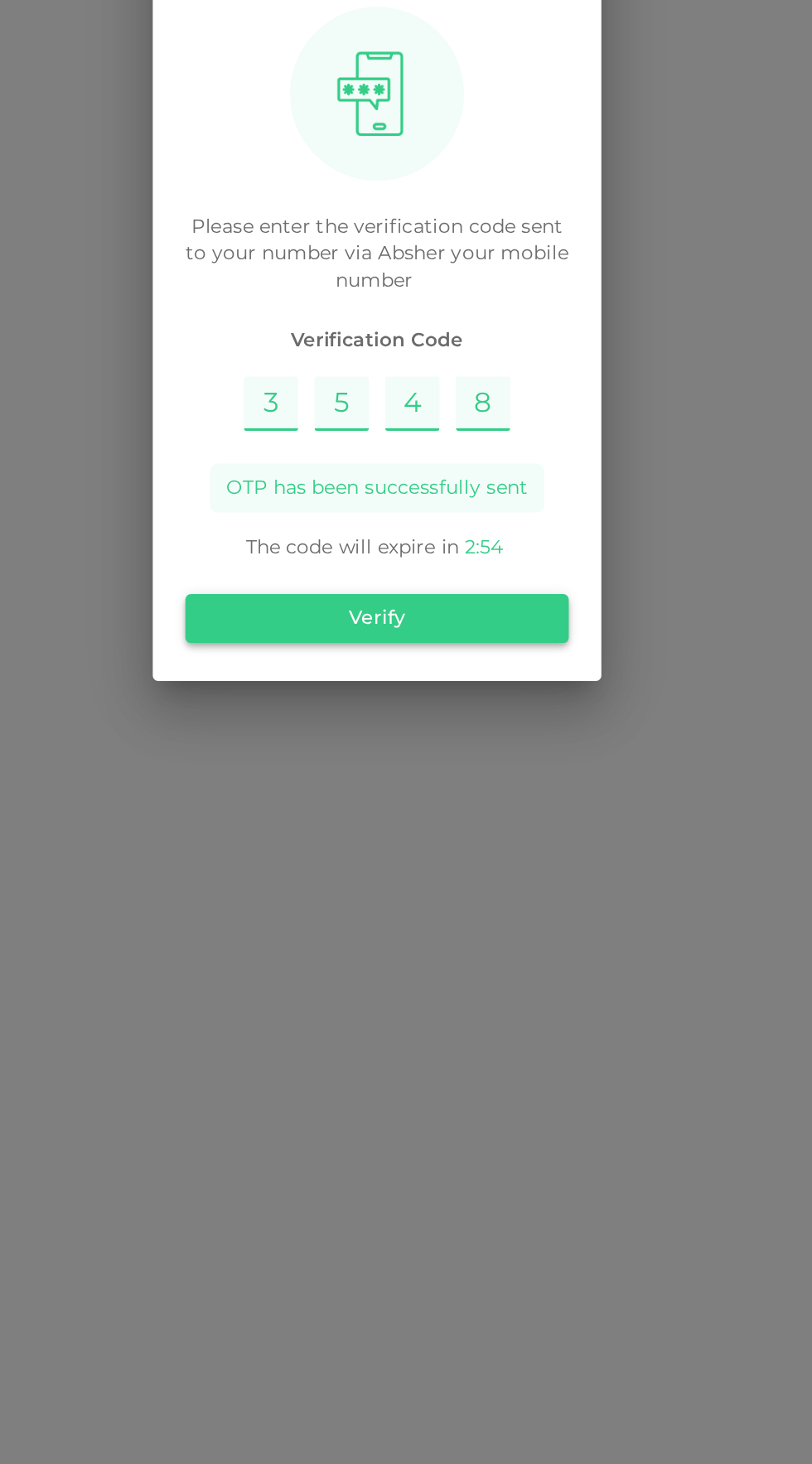
click at [355, 936] on button "Verify" at bounding box center [406, 929] width 233 height 29
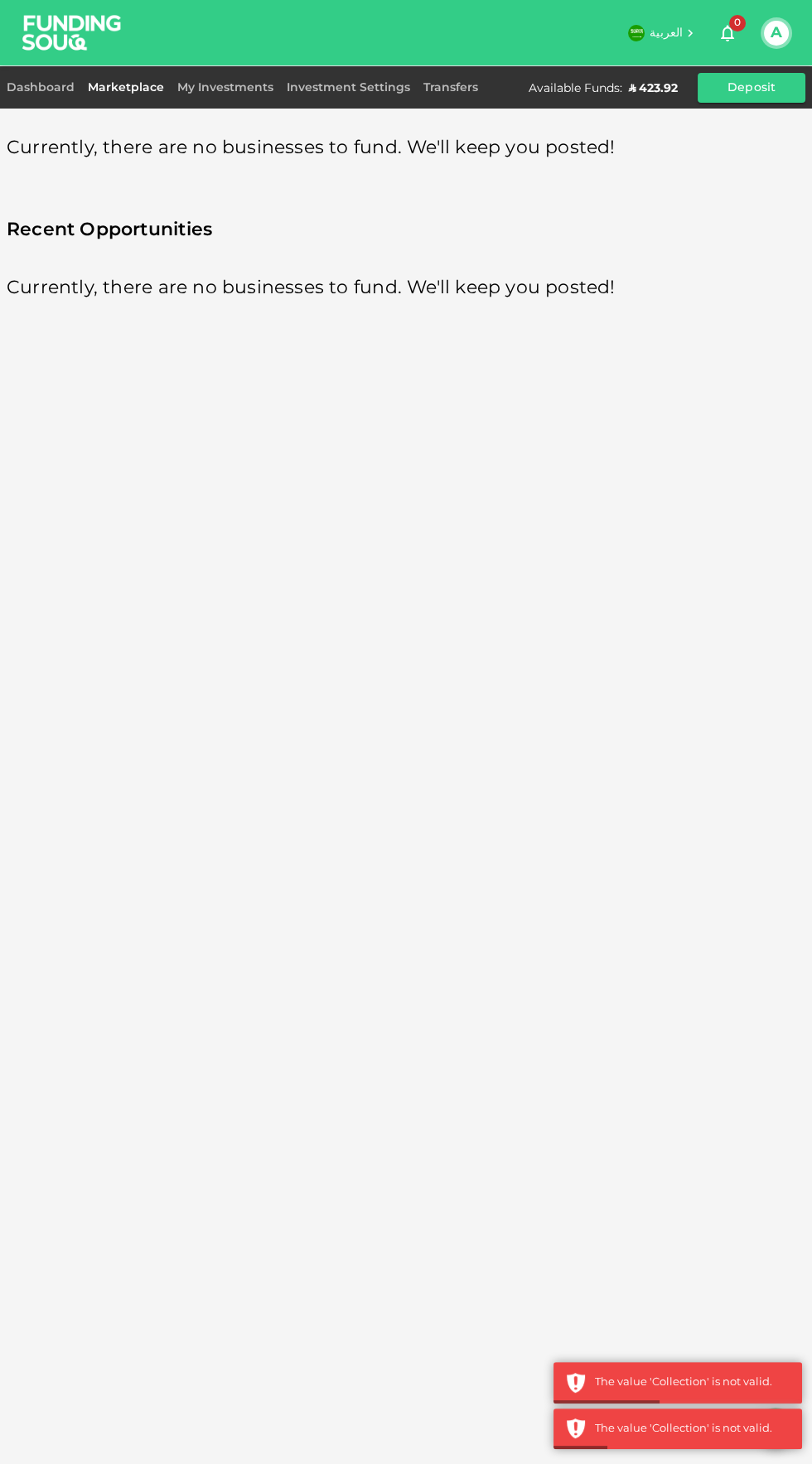
scroll to position [8, 0]
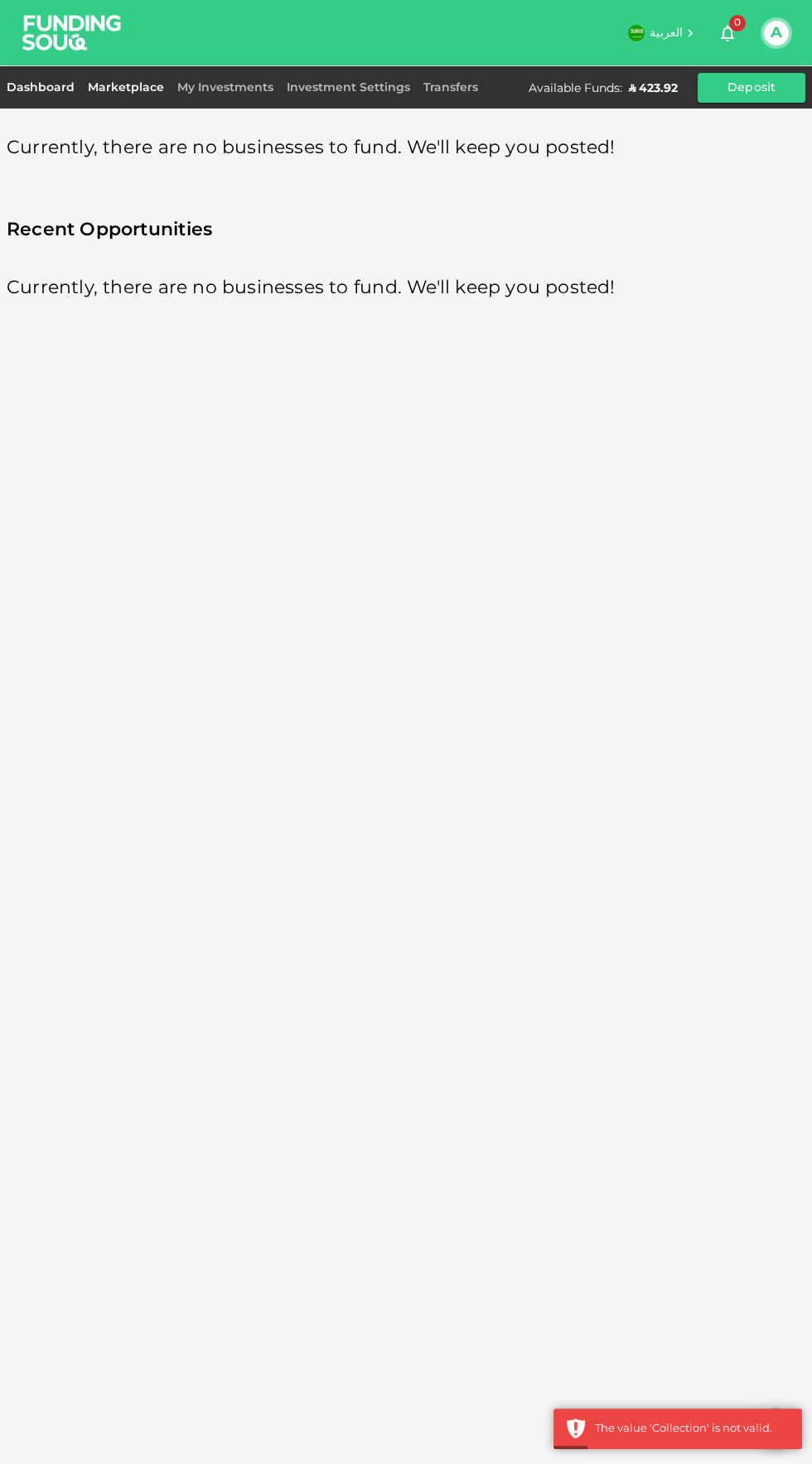
click at [29, 85] on link "Dashboard" at bounding box center [44, 87] width 74 height 11
